Goal: Task Accomplishment & Management: Complete application form

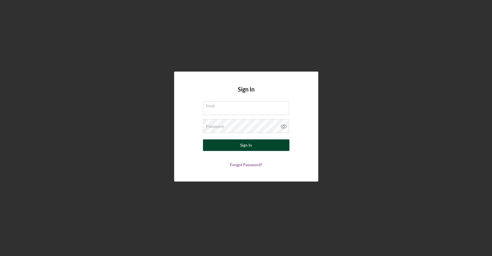
type input "[EMAIL_ADDRESS][DOMAIN_NAME]"
click at [245, 146] on button "Sign In" at bounding box center [246, 145] width 86 height 12
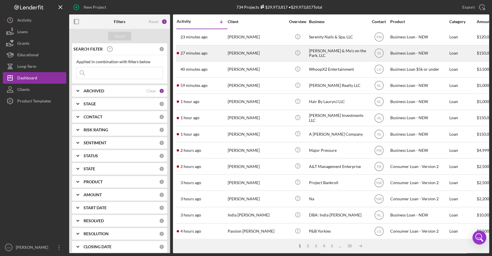
click at [245, 57] on div "[PERSON_NAME]" at bounding box center [257, 53] width 58 height 15
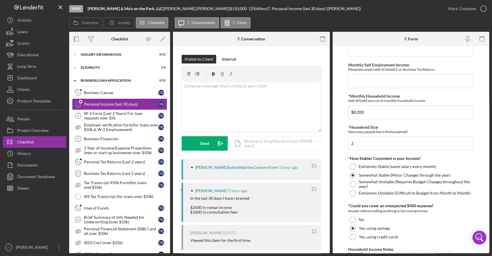
scroll to position [292, 0]
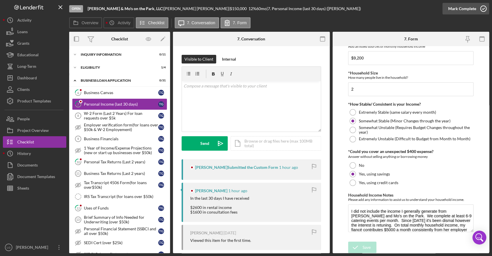
click at [245, 11] on div "Mark Complete" at bounding box center [462, 9] width 28 height 12
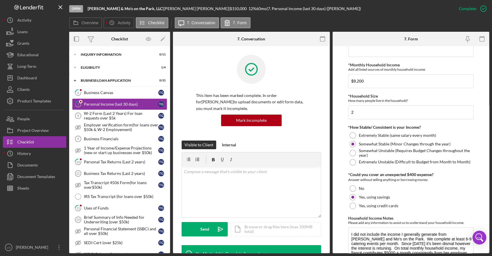
scroll to position [315, 0]
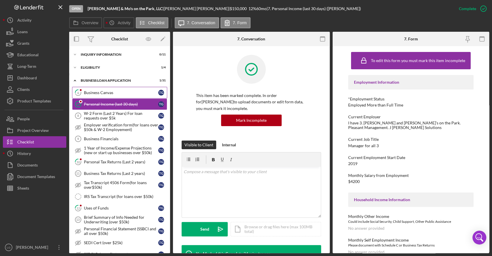
click at [125, 91] on div "Business Canvas" at bounding box center [121, 92] width 74 height 5
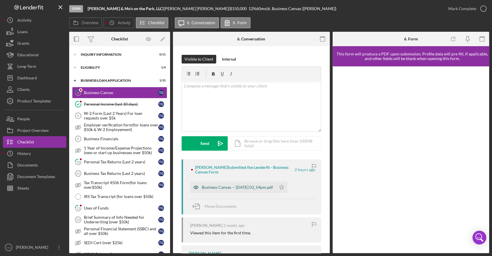
click at [245, 188] on div "Business Canvas -- [DATE] 03_54pm.pdf" at bounding box center [237, 187] width 71 height 5
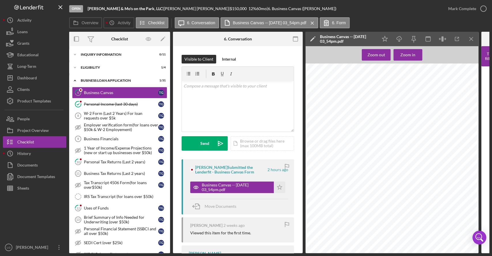
scroll to position [274, 0]
click at [245, 7] on div "Mark Complete" at bounding box center [462, 9] width 28 height 12
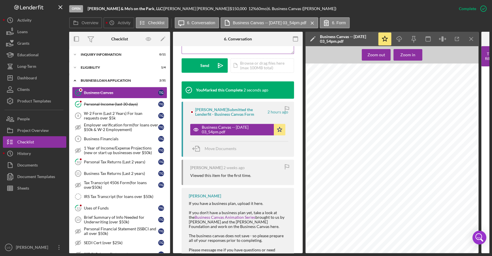
scroll to position [187, 0]
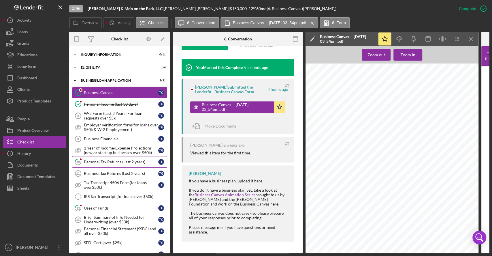
click at [119, 161] on div "Personal Tax Returns (Last 2 years)" at bounding box center [121, 161] width 74 height 5
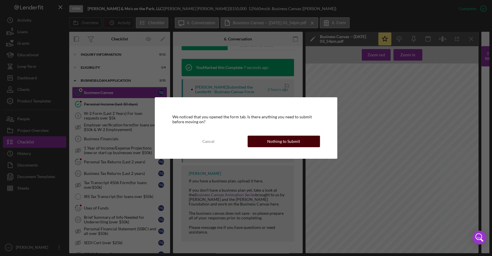
click at [245, 145] on button "Nothing to Submit" at bounding box center [284, 141] width 72 height 12
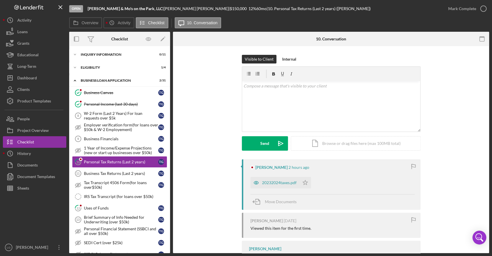
click at [245, 187] on div "20232024taxes.pdf Icon/Star" at bounding box center [281, 181] width 63 height 14
click at [245, 183] on polygon "button" at bounding box center [305, 182] width 5 height 5
click at [245, 182] on div "20232024taxes.pdf" at bounding box center [279, 182] width 35 height 5
